Goal: Check status

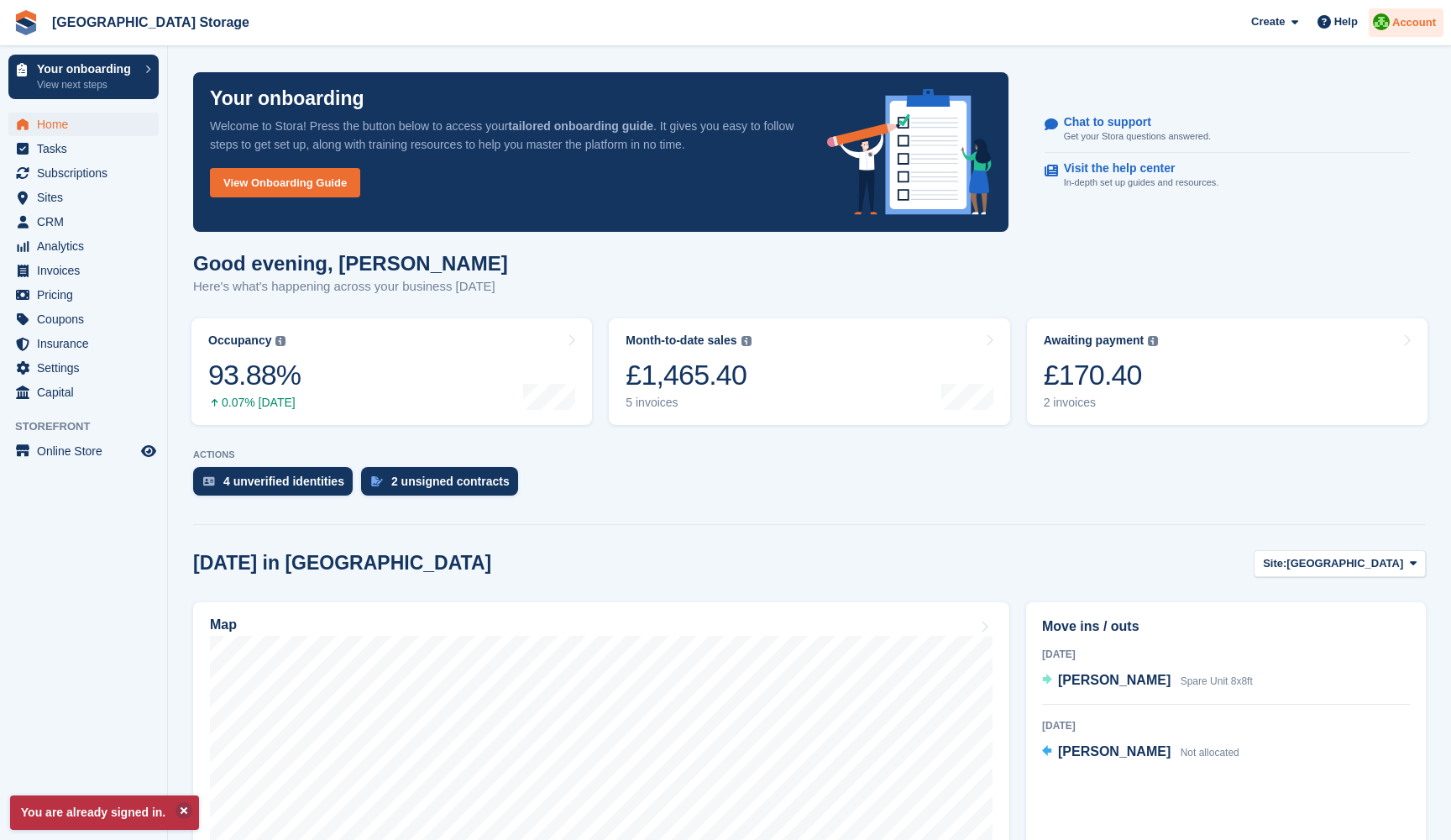
click at [1398, 21] on span "Account" at bounding box center [1414, 22] width 43 height 17
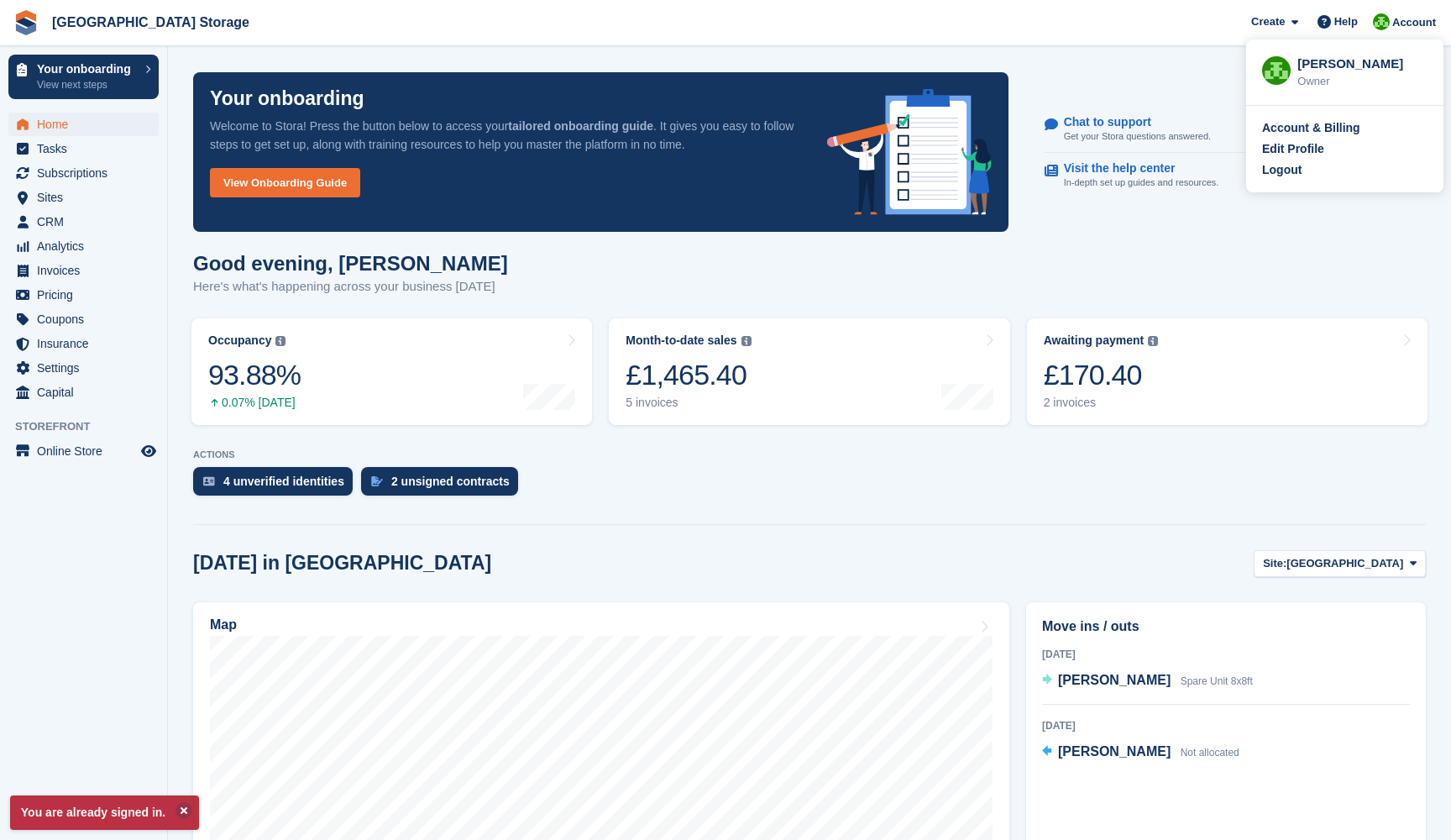
click at [525, 276] on div "Good evening, Andrew Here's what's happening across your business today" at bounding box center [809, 283] width 1233 height 64
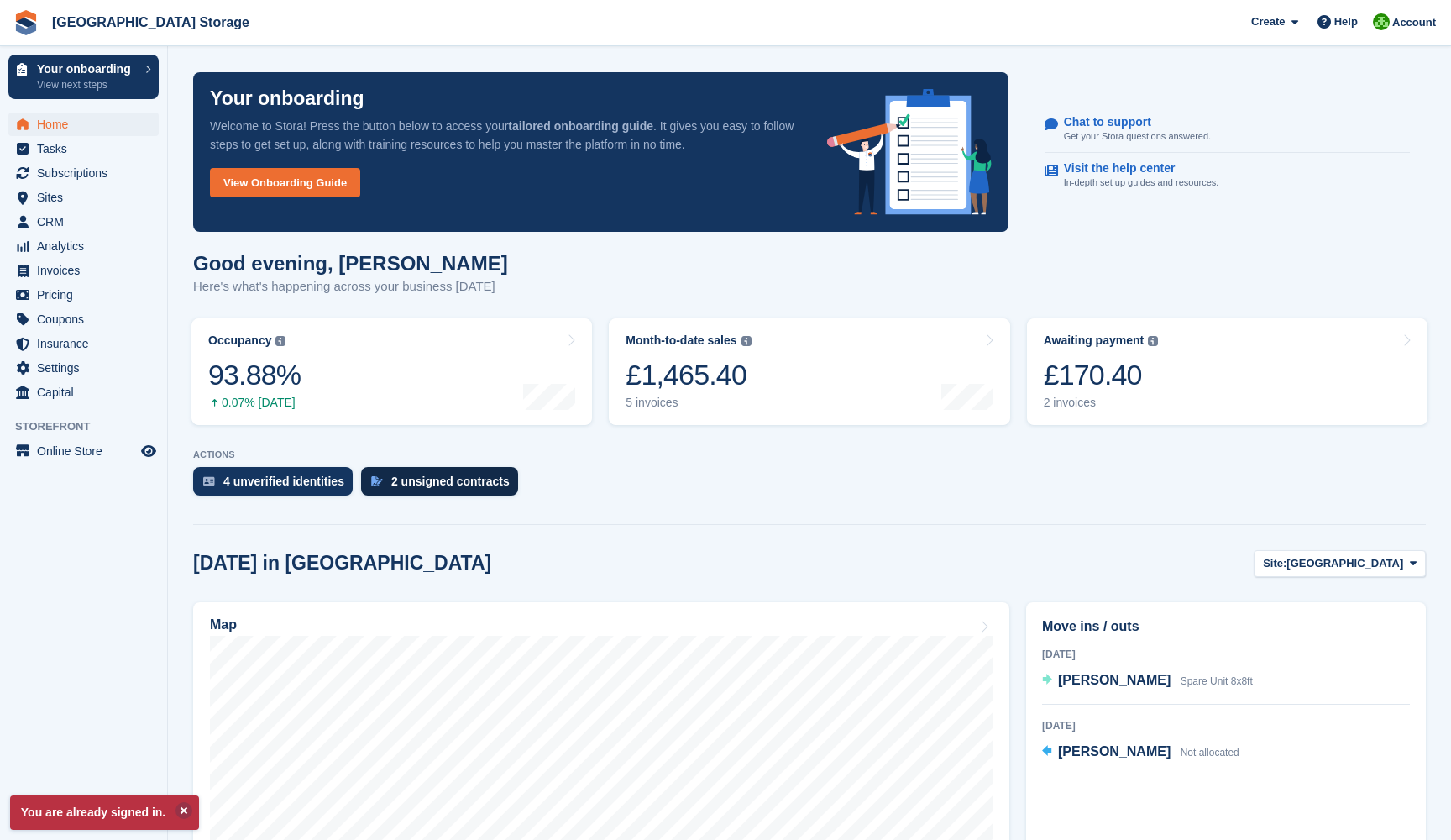
click at [409, 480] on div "2 unsigned contracts" at bounding box center [450, 481] width 118 height 13
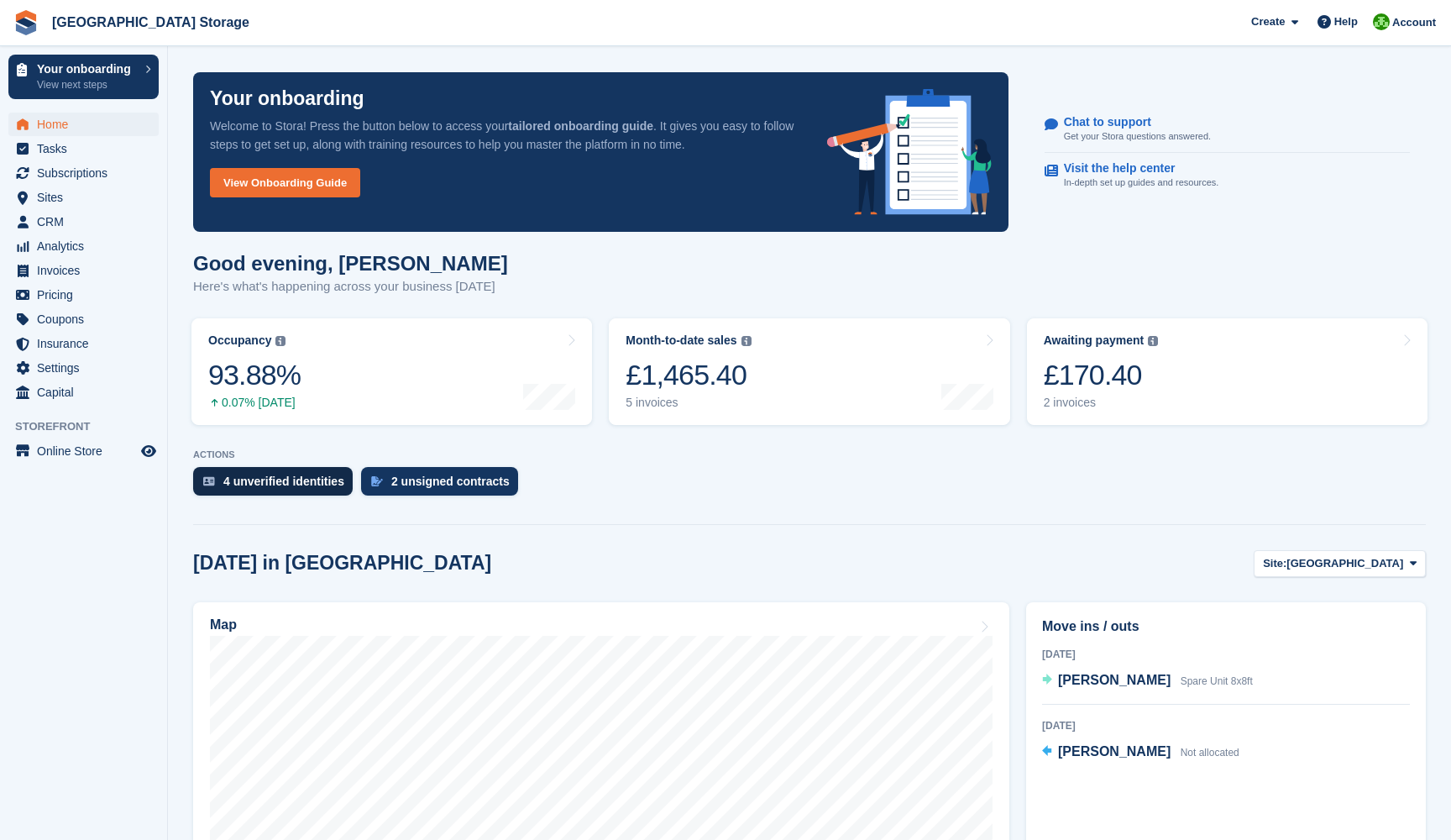
click at [274, 473] on div "4 unverified identities" at bounding box center [273, 481] width 160 height 28
